Goal: Task Accomplishment & Management: Complete application form

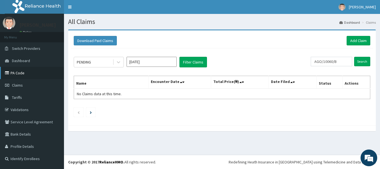
click at [19, 72] on link "PA Code" at bounding box center [32, 73] width 64 height 12
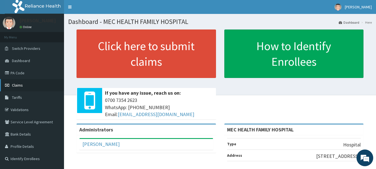
click at [14, 80] on link "Claims" at bounding box center [32, 85] width 64 height 12
click at [16, 73] on link "PA Code" at bounding box center [32, 73] width 64 height 12
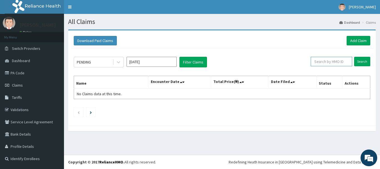
drag, startPoint x: 325, startPoint y: 60, endPoint x: 254, endPoint y: 94, distance: 78.7
click at [325, 60] on input "text" at bounding box center [331, 61] width 41 height 9
type input "FMN/10041/B"
click at [365, 61] on input "Search" at bounding box center [362, 61] width 16 height 9
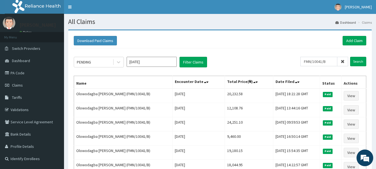
click at [342, 62] on icon at bounding box center [342, 62] width 4 height 4
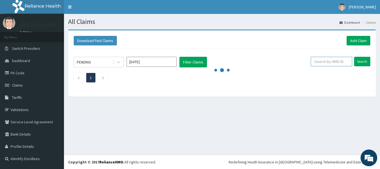
click at [318, 65] on input "text" at bounding box center [331, 61] width 41 height 9
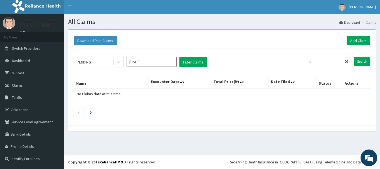
type input "i"
type input "IOD/10092/A"
click at [362, 60] on input "Search" at bounding box center [362, 61] width 16 height 9
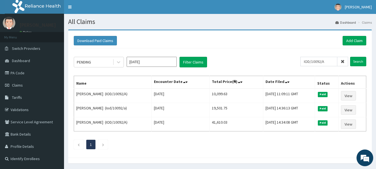
click at [343, 60] on icon at bounding box center [342, 62] width 4 height 4
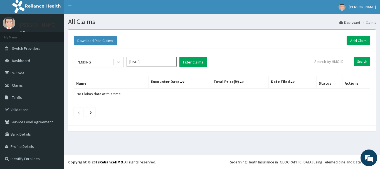
click at [339, 60] on input "text" at bounding box center [331, 61] width 41 height 9
type input "VCA/10024/D"
click at [363, 62] on input "Search" at bounding box center [362, 61] width 16 height 9
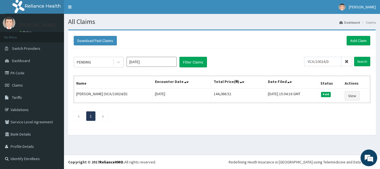
click at [347, 58] on span at bounding box center [346, 61] width 11 height 9
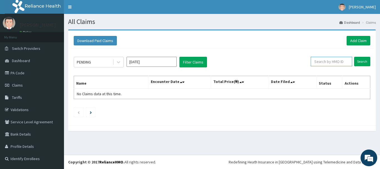
click at [343, 63] on input "text" at bounding box center [331, 61] width 41 height 9
type input "SBG/10089/B"
click at [362, 64] on input "Search" at bounding box center [362, 61] width 16 height 9
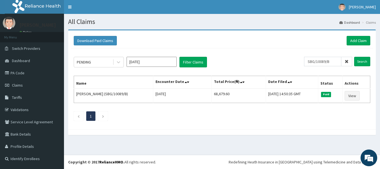
click at [346, 62] on icon at bounding box center [347, 62] width 4 height 4
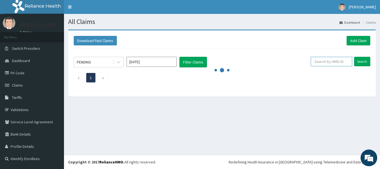
click at [335, 63] on input "text" at bounding box center [331, 61] width 41 height 9
type input "FBL/10360/A"
click at [363, 61] on input "Search" at bounding box center [362, 61] width 16 height 9
drag, startPoint x: 337, startPoint y: 61, endPoint x: 304, endPoint y: 63, distance: 32.3
click at [304, 63] on div "PENDING Sep 2025 Filter Claims FBL/10360/A Search" at bounding box center [222, 62] width 296 height 11
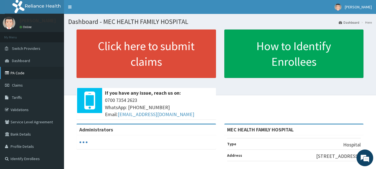
click at [20, 75] on link "PA Code" at bounding box center [32, 73] width 64 height 12
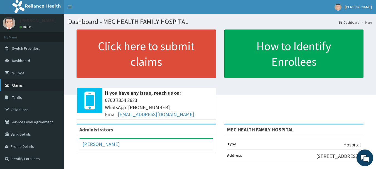
click at [18, 83] on span "Claims" at bounding box center [17, 85] width 11 height 5
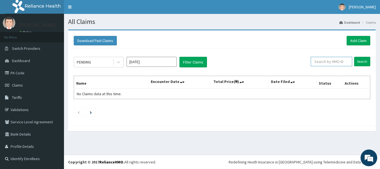
click at [335, 64] on input "text" at bounding box center [331, 61] width 41 height 9
type input "f"
paste input "FBL/10360/A"
type input "FBL/10360/A"
click at [357, 64] on input "Search" at bounding box center [362, 61] width 16 height 9
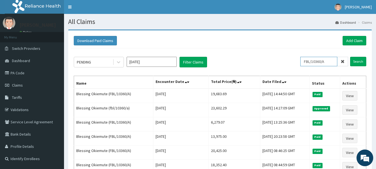
drag, startPoint x: 327, startPoint y: 61, endPoint x: 294, endPoint y: 59, distance: 33.5
click at [294, 59] on div "PENDING Sep 2025 Filter Claims FBL/10360/A Search" at bounding box center [220, 62] width 292 height 11
click at [346, 43] on link "Add Claim" at bounding box center [354, 40] width 24 height 9
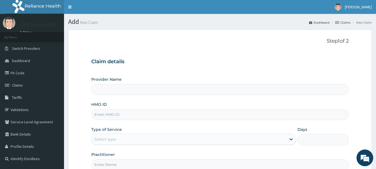
click at [128, 116] on input "HMO ID" at bounding box center [220, 114] width 258 height 11
type input "MEC HEALTH FAMILY HOSPITAL"
paste input "FBL/10360/A"
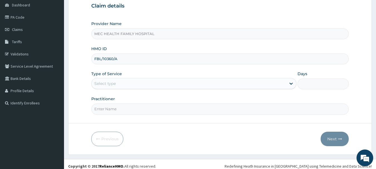
type input "FBL/10360/A"
click at [184, 81] on div "Select type" at bounding box center [188, 83] width 194 height 9
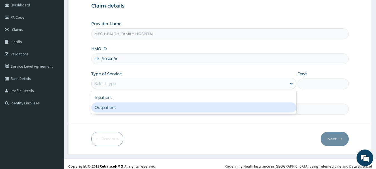
click at [168, 107] on div "Outpatient" at bounding box center [193, 107] width 205 height 10
type input "1"
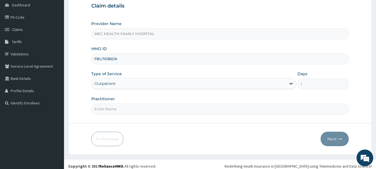
click at [141, 109] on input "Practitioner" at bounding box center [220, 108] width 258 height 11
type input "[PERSON_NAME]"
click at [326, 138] on button "Next" at bounding box center [334, 139] width 28 height 14
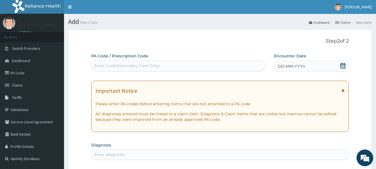
scroll to position [111, 0]
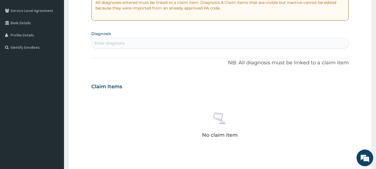
click at [121, 41] on div "Enter diagnosis" at bounding box center [109, 43] width 30 height 6
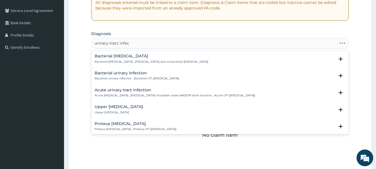
type input "urinary tract infect"
click at [119, 88] on h4 "Acute urinary tract infection" at bounding box center [175, 90] width 160 height 4
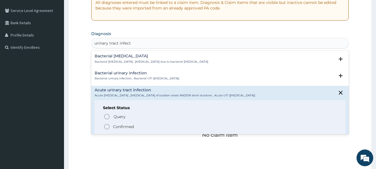
drag, startPoint x: 120, startPoint y: 127, endPoint x: 123, endPoint y: 125, distance: 3.1
click at [121, 127] on p "Confirmed" at bounding box center [123, 127] width 21 height 6
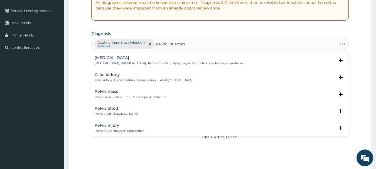
type input "pelvic inflamma"
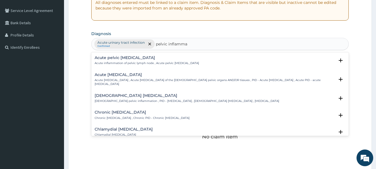
click at [155, 76] on h4 "Acute [MEDICAL_DATA]" at bounding box center [215, 75] width 240 height 4
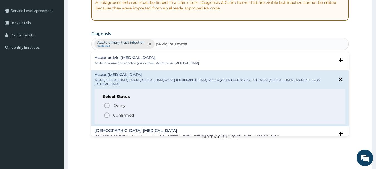
click at [150, 113] on span "Confirmed" at bounding box center [220, 115] width 234 height 7
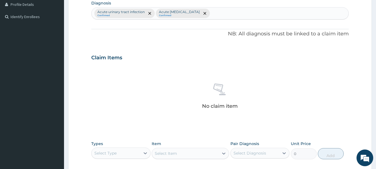
scroll to position [195, 0]
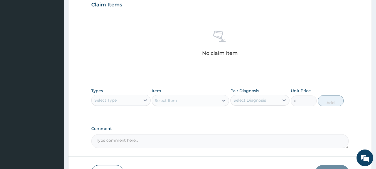
click at [139, 101] on div "Select Type" at bounding box center [115, 100] width 49 height 9
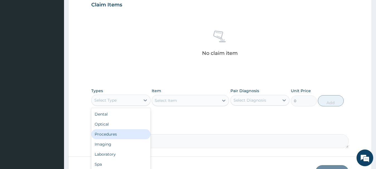
click at [130, 136] on div "Procedures" at bounding box center [120, 134] width 59 height 10
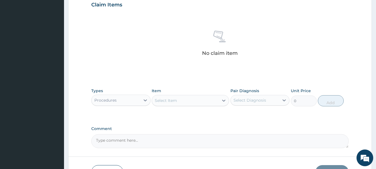
click at [175, 100] on div "Select Item" at bounding box center [166, 101] width 22 height 6
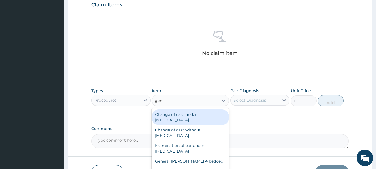
type input "gener"
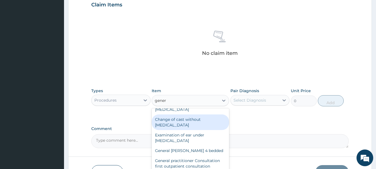
scroll to position [28, 0]
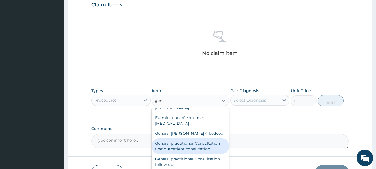
drag, startPoint x: 195, startPoint y: 147, endPoint x: 203, endPoint y: 140, distance: 10.3
click at [195, 146] on div "General practitioner Consultation first outpatient consultation" at bounding box center [190, 146] width 77 height 16
type input "3547.5"
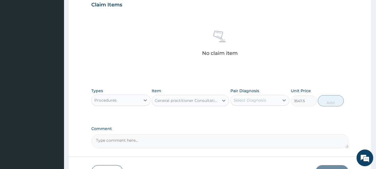
click at [242, 97] on div "Select Diagnosis" at bounding box center [255, 100] width 49 height 9
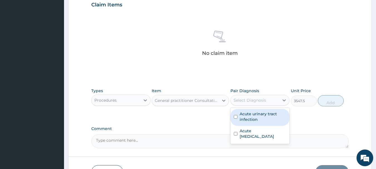
click at [248, 119] on label "Acute urinary tract infection" at bounding box center [262, 116] width 47 height 11
checkbox input "true"
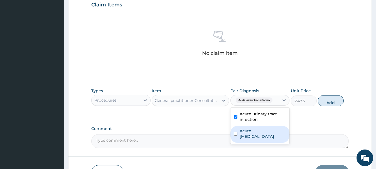
drag, startPoint x: 254, startPoint y: 130, endPoint x: 260, endPoint y: 129, distance: 6.0
click at [257, 130] on label "Acute [MEDICAL_DATA]" at bounding box center [262, 133] width 47 height 11
checkbox input "true"
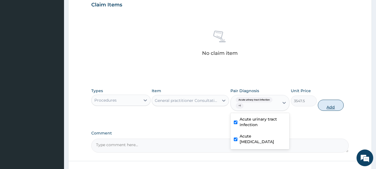
click at [332, 106] on button "Add" at bounding box center [331, 105] width 26 height 11
type input "0"
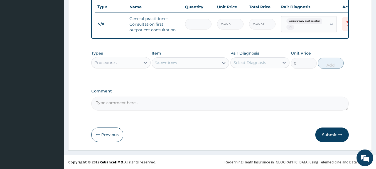
scroll to position [213, 0]
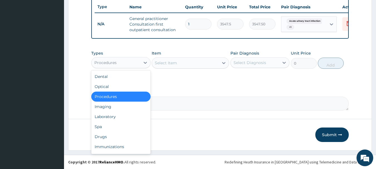
click at [120, 63] on div "Procedures" at bounding box center [115, 62] width 49 height 9
click at [120, 117] on div "Laboratory" at bounding box center [120, 117] width 59 height 10
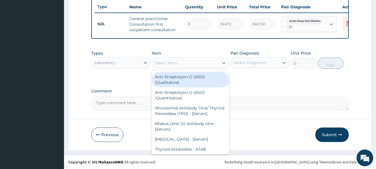
click at [178, 64] on div "Select Item" at bounding box center [185, 62] width 67 height 9
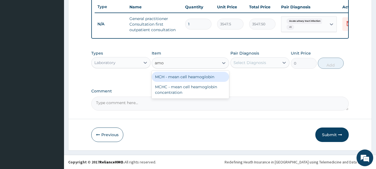
type input "amo"
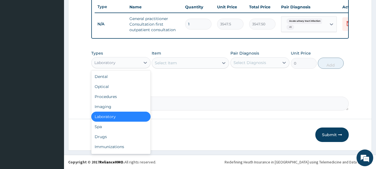
click at [120, 63] on div "Laboratory" at bounding box center [115, 62] width 49 height 9
drag, startPoint x: 118, startPoint y: 137, endPoint x: 137, endPoint y: 118, distance: 27.1
click at [120, 136] on div "Drugs" at bounding box center [120, 137] width 59 height 10
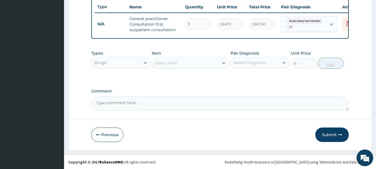
click at [172, 64] on div "Select Item" at bounding box center [166, 63] width 22 height 6
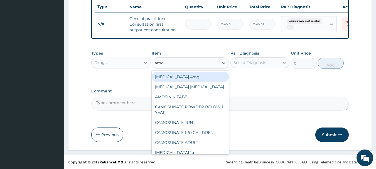
type input "amox"
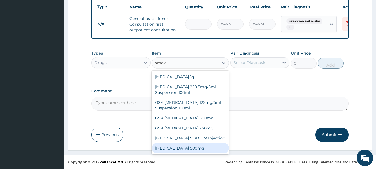
scroll to position [10, 0]
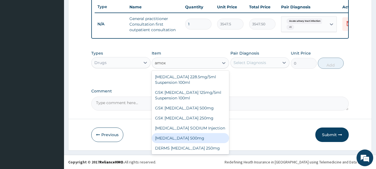
click at [192, 138] on div "[MEDICAL_DATA] 500mg" at bounding box center [190, 138] width 77 height 10
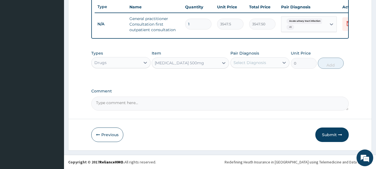
type input "70.95"
click at [248, 62] on div "Select Diagnosis" at bounding box center [249, 63] width 33 height 6
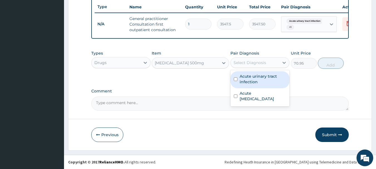
click at [250, 82] on label "Acute urinary tract infection" at bounding box center [262, 78] width 47 height 11
checkbox input "true"
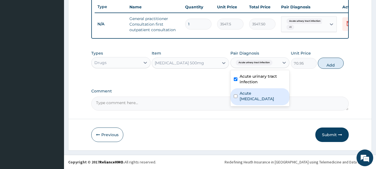
click at [250, 100] on label "Acute [MEDICAL_DATA]" at bounding box center [262, 95] width 47 height 11
checkbox input "true"
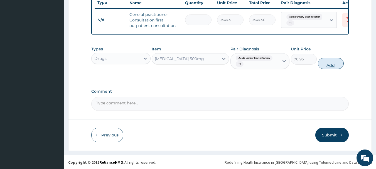
click at [332, 69] on button "Add" at bounding box center [331, 63] width 26 height 11
type input "0"
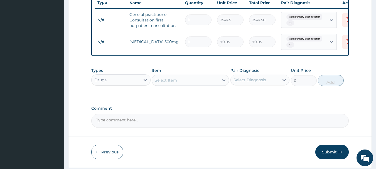
type input "15"
type input "1064.25"
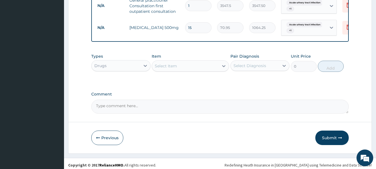
scroll to position [234, 0]
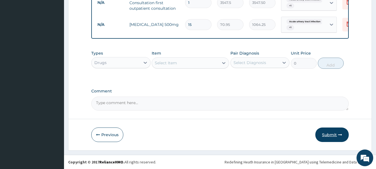
type input "15"
click at [333, 133] on button "Submit" at bounding box center [331, 134] width 33 height 14
click at [326, 135] on button "Submit" at bounding box center [331, 134] width 33 height 14
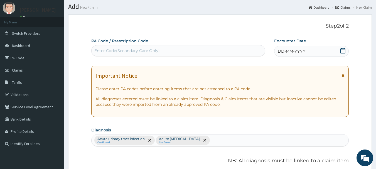
scroll to position [12, 0]
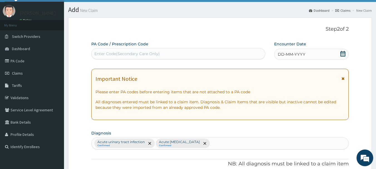
click at [342, 54] on icon at bounding box center [343, 54] width 6 height 6
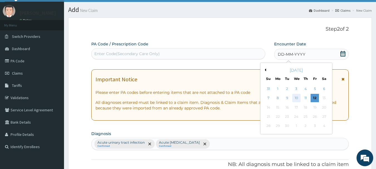
click at [297, 98] on div "10" at bounding box center [296, 98] width 8 height 8
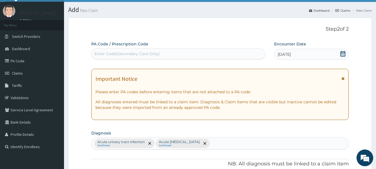
click at [343, 51] on icon at bounding box center [343, 54] width 6 height 6
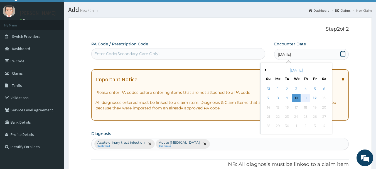
click at [307, 99] on div "11" at bounding box center [305, 98] width 8 height 8
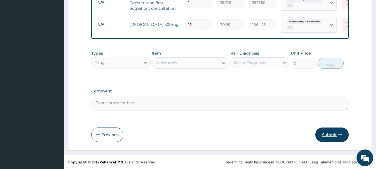
click at [331, 133] on button "Submit" at bounding box center [331, 134] width 33 height 14
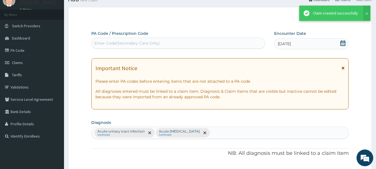
scroll to position [234, 0]
